Goal: Check status: Check status

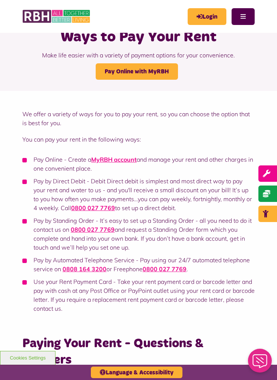
click at [107, 75] on link "Pay Online with MyRBH" at bounding box center [137, 71] width 82 height 16
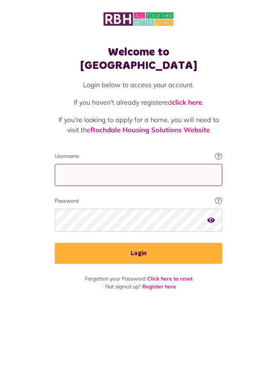
type input "**********"
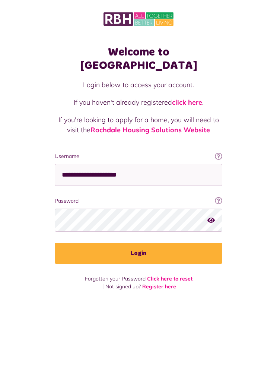
click at [139, 243] on button "Login" at bounding box center [139, 253] width 168 height 21
click at [67, 245] on button "Login" at bounding box center [139, 253] width 168 height 21
click at [82, 246] on button "Login" at bounding box center [139, 253] width 168 height 21
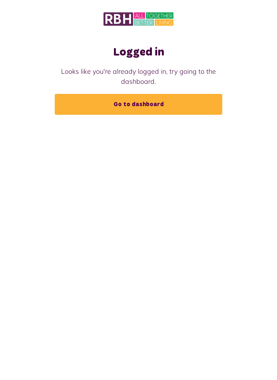
click at [65, 111] on link "Go to dashboard" at bounding box center [139, 104] width 168 height 21
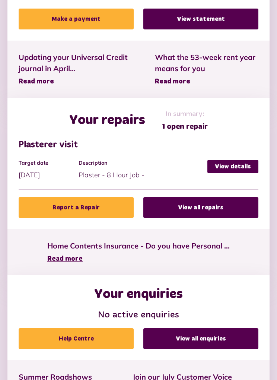
scroll to position [272, 0]
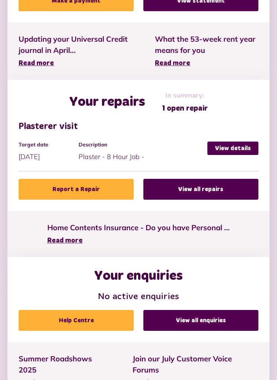
click at [169, 194] on link "View all repairs" at bounding box center [201, 189] width 115 height 21
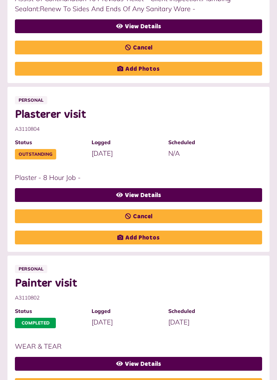
scroll to position [270, 0]
click at [40, 197] on link "View Details" at bounding box center [139, 195] width 248 height 14
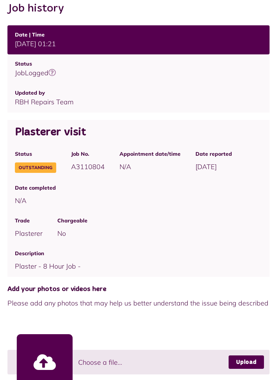
scroll to position [144, 0]
